Goal: Find specific page/section: Find specific page/section

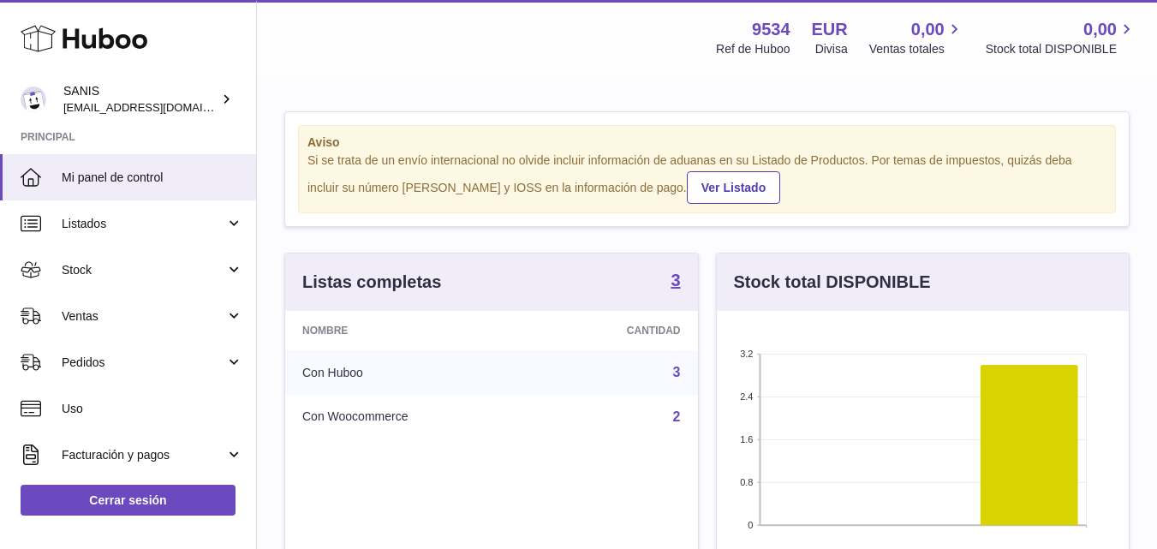
scroll to position [267, 412]
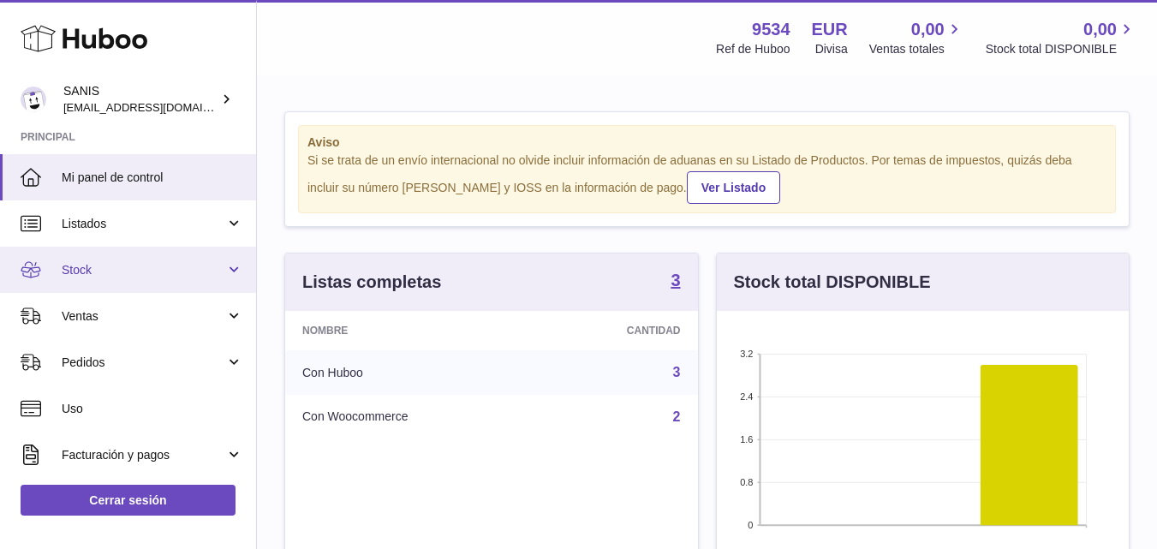
click at [227, 263] on link "Stock" at bounding box center [128, 270] width 256 height 46
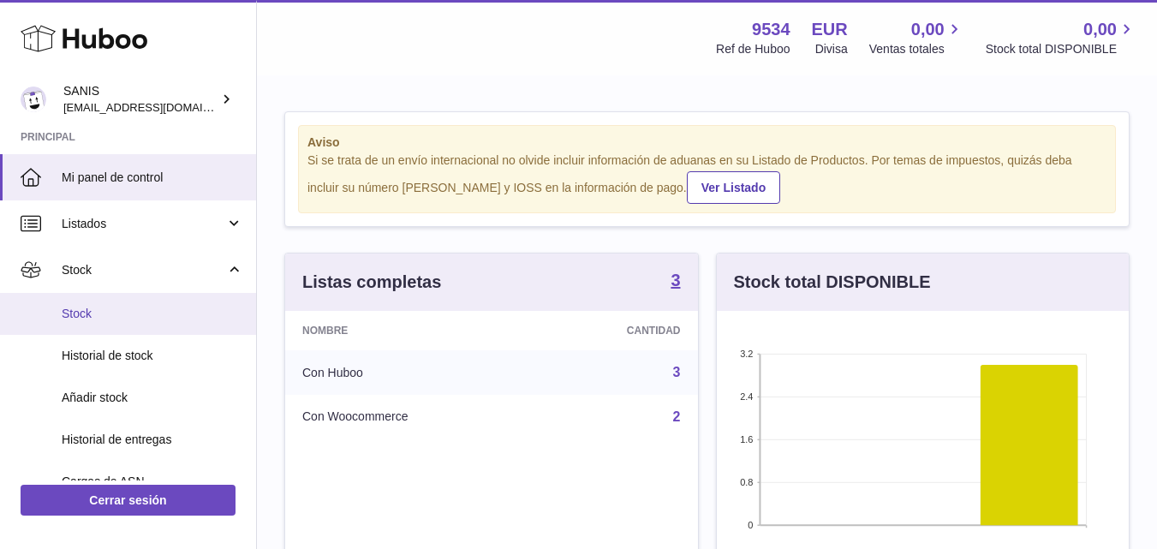
click at [148, 307] on span "Stock" at bounding box center [153, 314] width 182 height 16
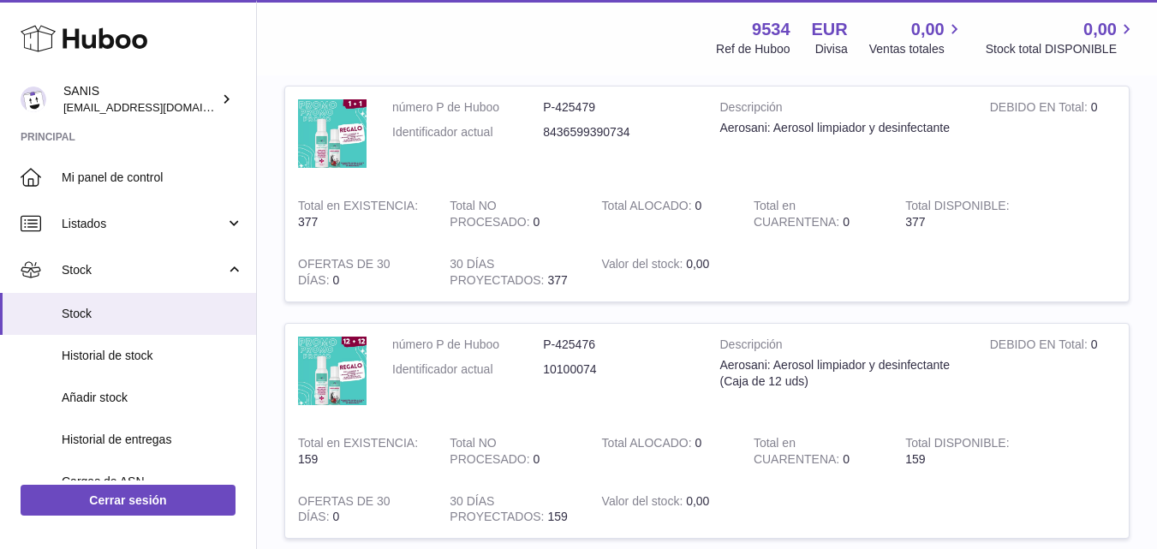
scroll to position [428, 0]
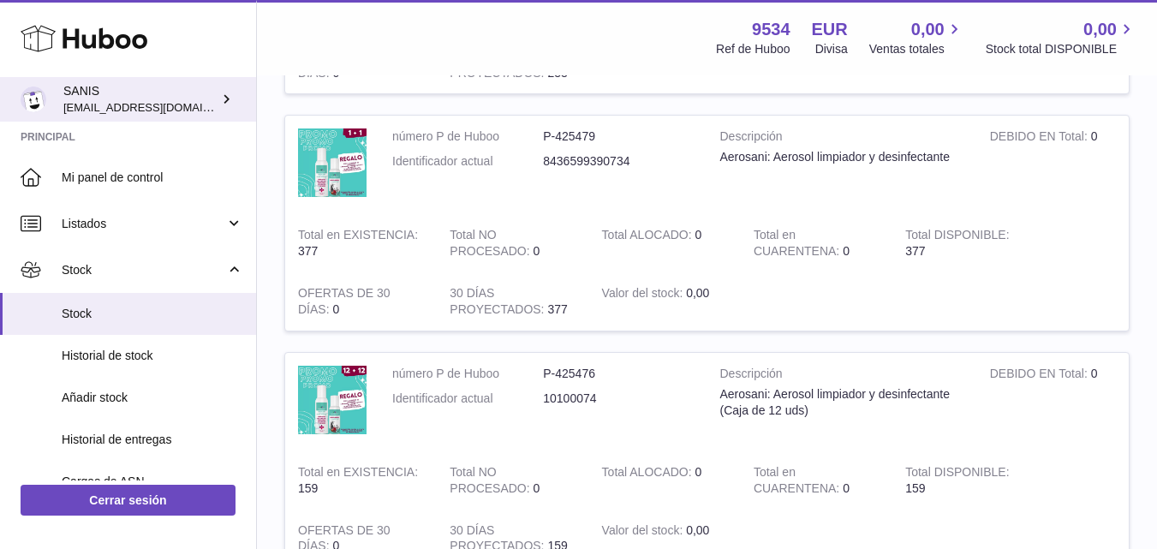
click at [230, 93] on icon at bounding box center [227, 99] width 18 height 18
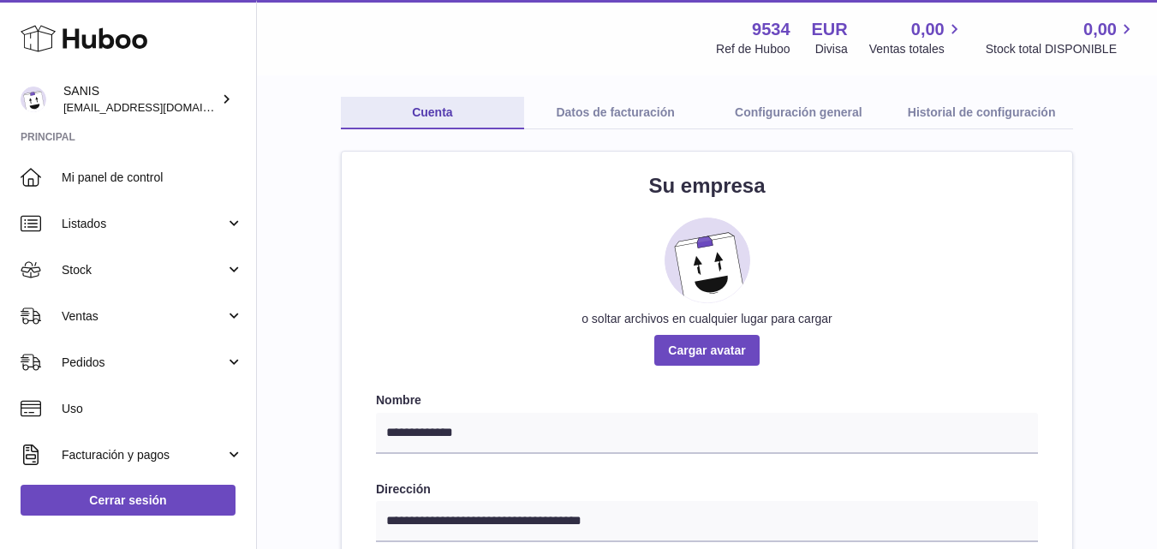
scroll to position [171, 0]
